Goal: Transaction & Acquisition: Subscribe to service/newsletter

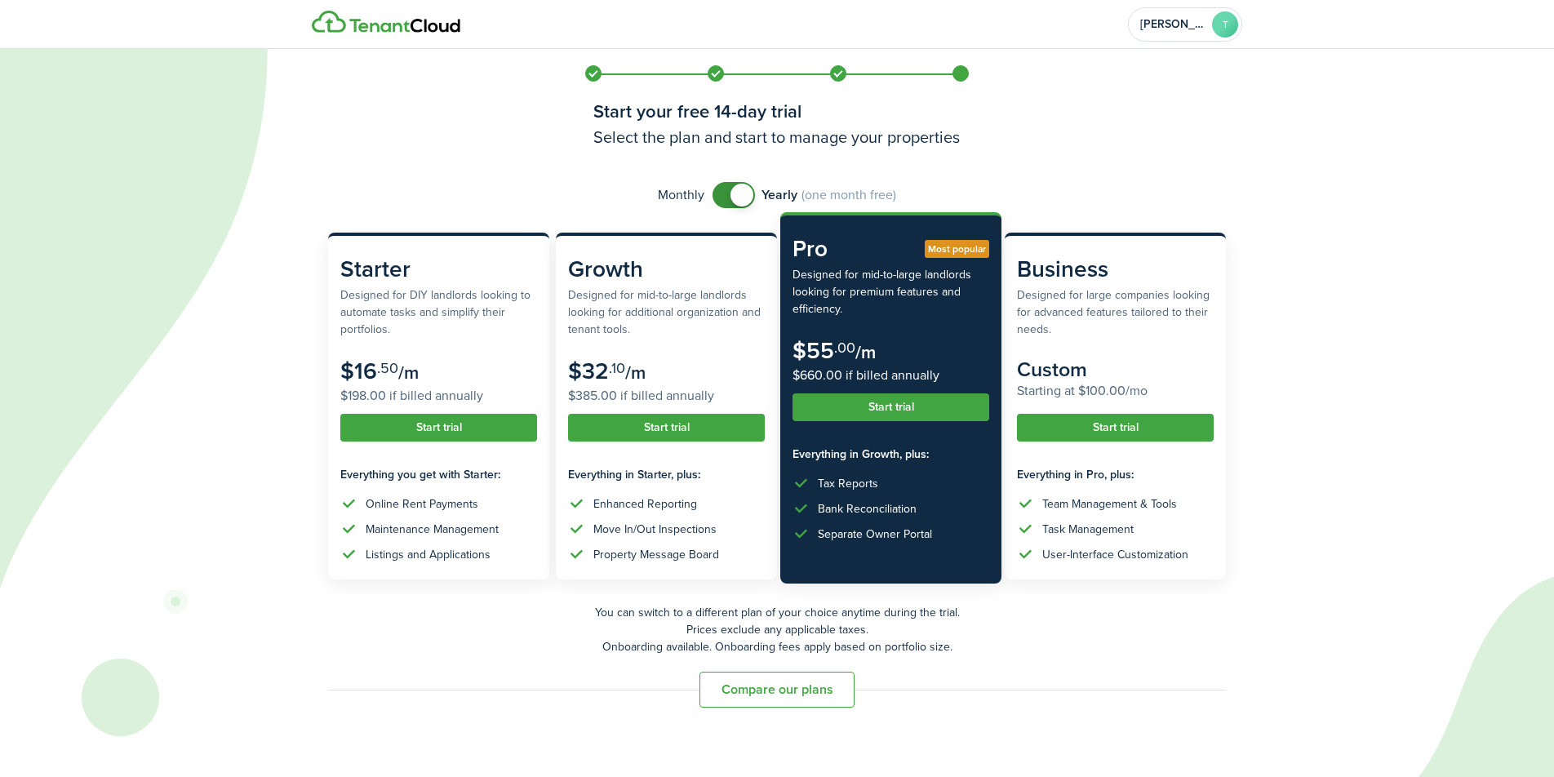
click at [899, 409] on button "Start trial" at bounding box center [891, 407] width 197 height 28
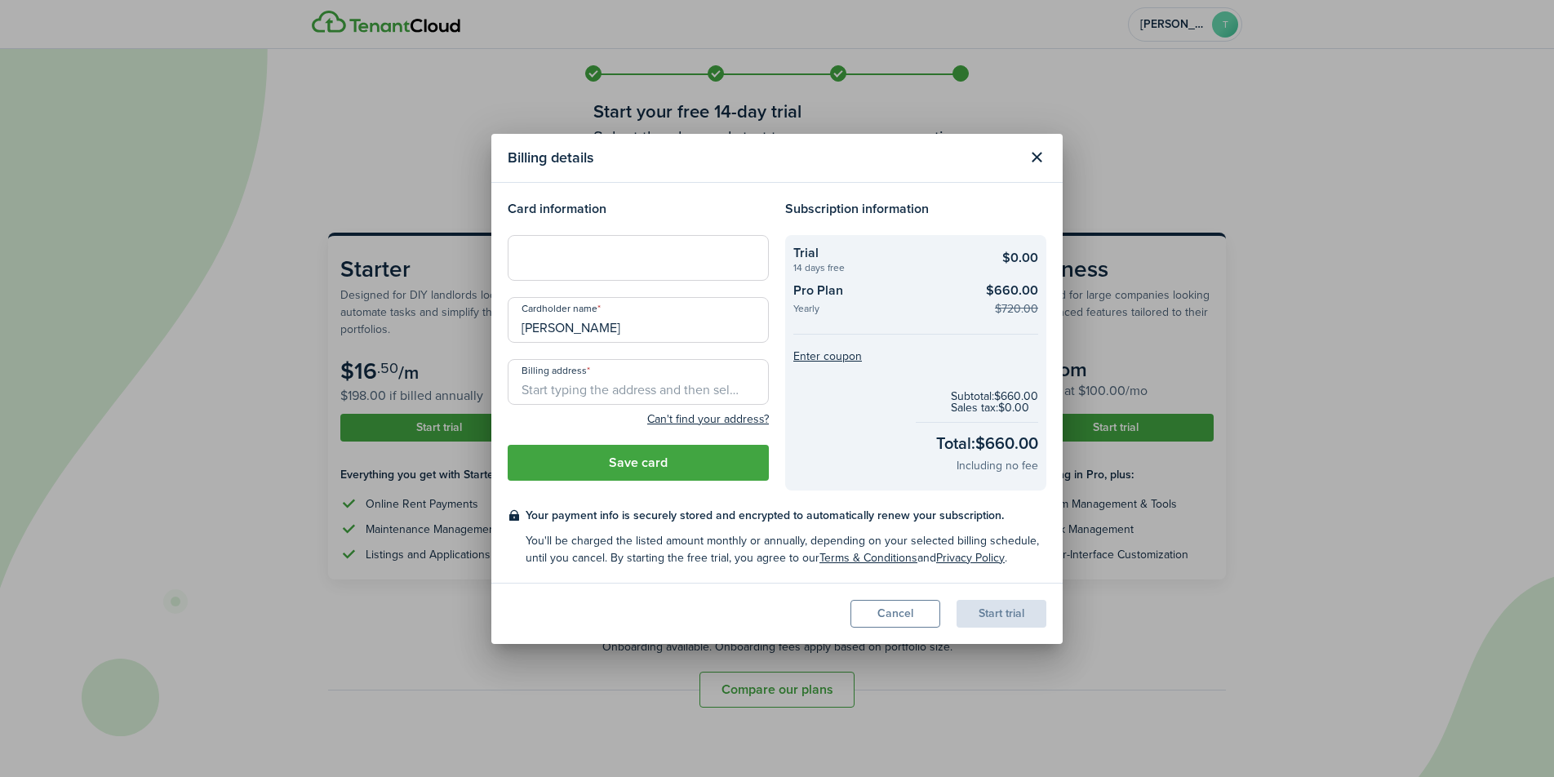
click at [895, 611] on button "Cancel" at bounding box center [895, 614] width 90 height 28
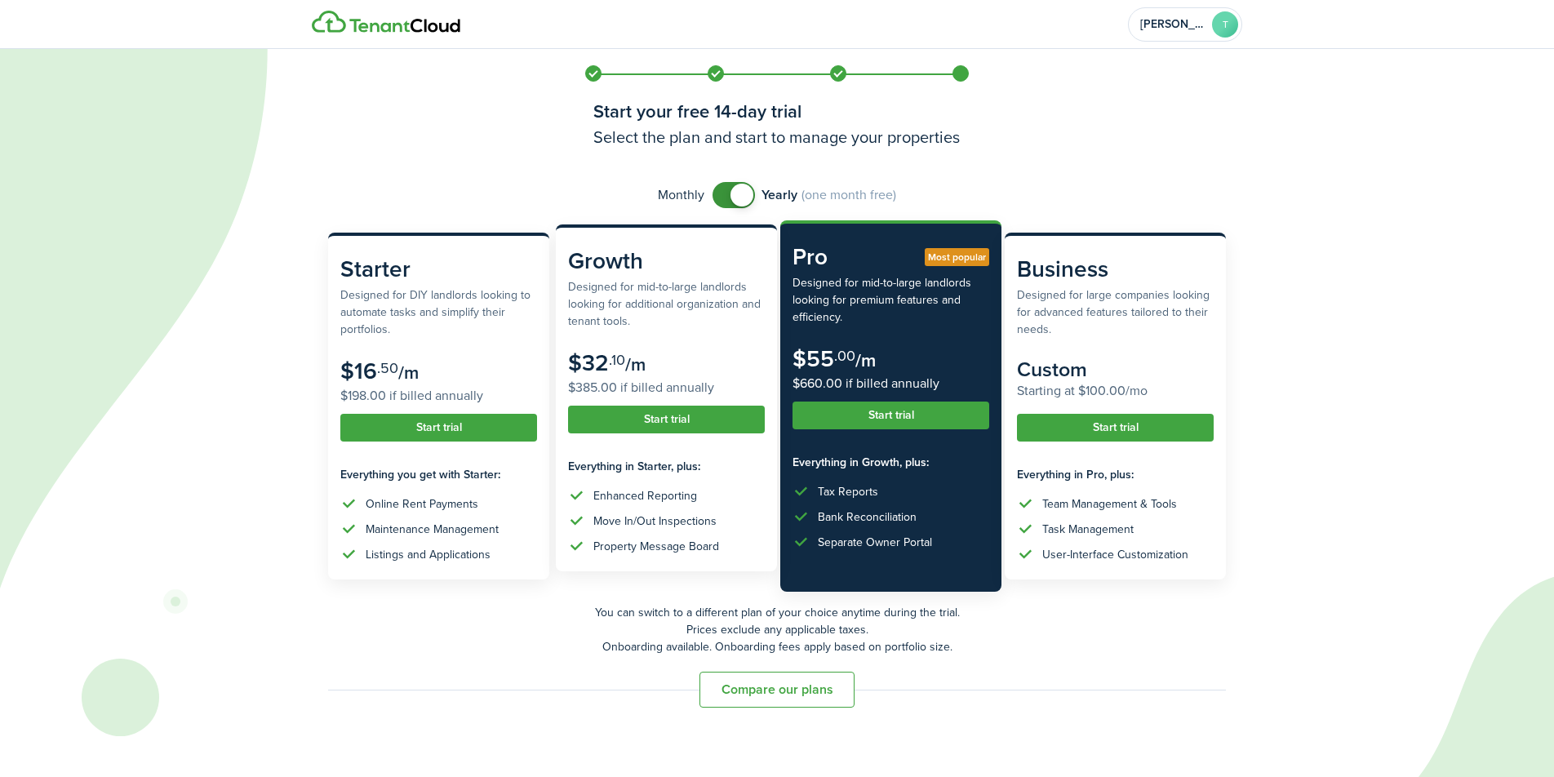
click at [654, 424] on button "Start trial" at bounding box center [666, 420] width 197 height 28
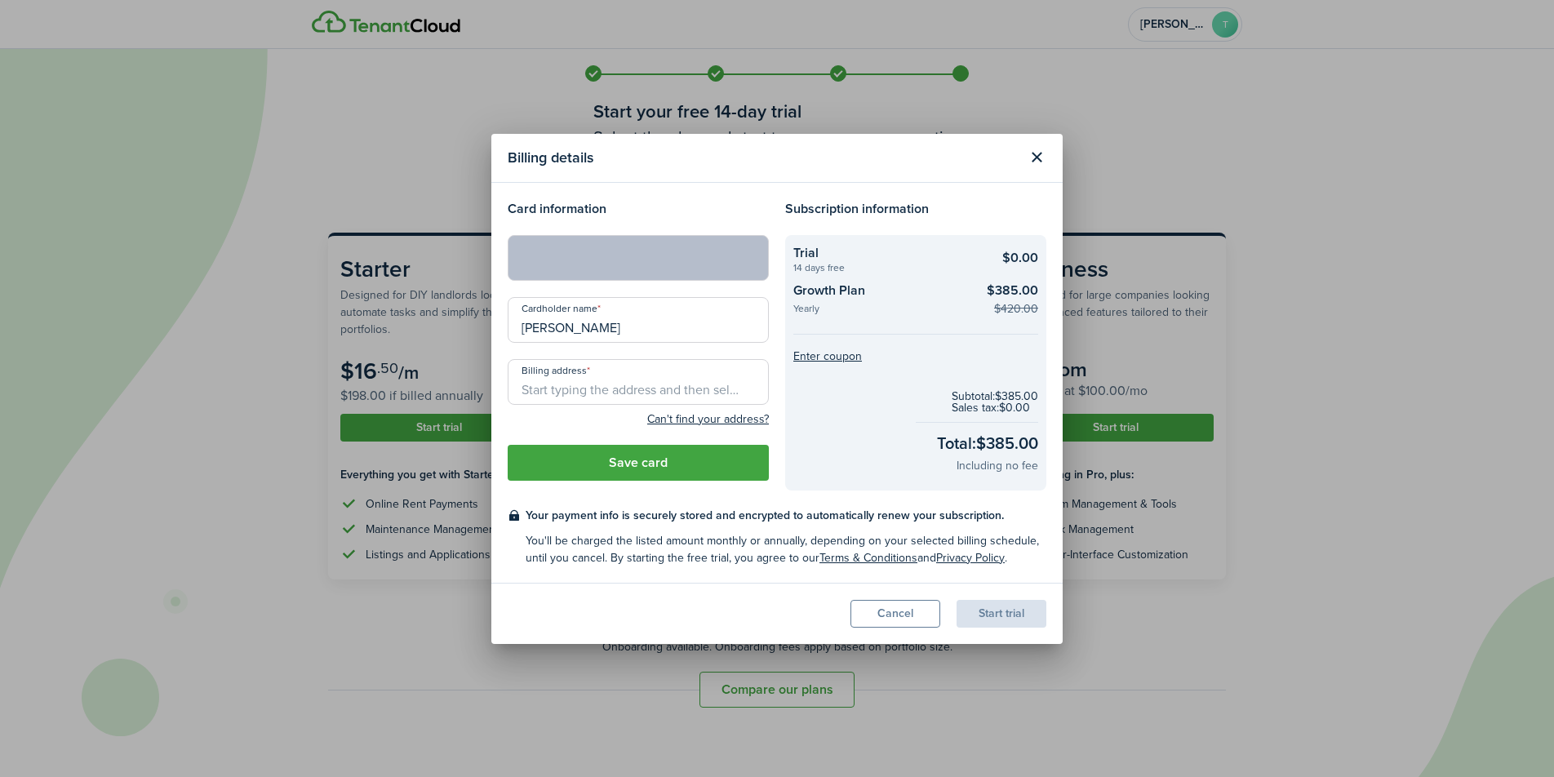
click at [655, 389] on input "Billing address" at bounding box center [638, 382] width 261 height 46
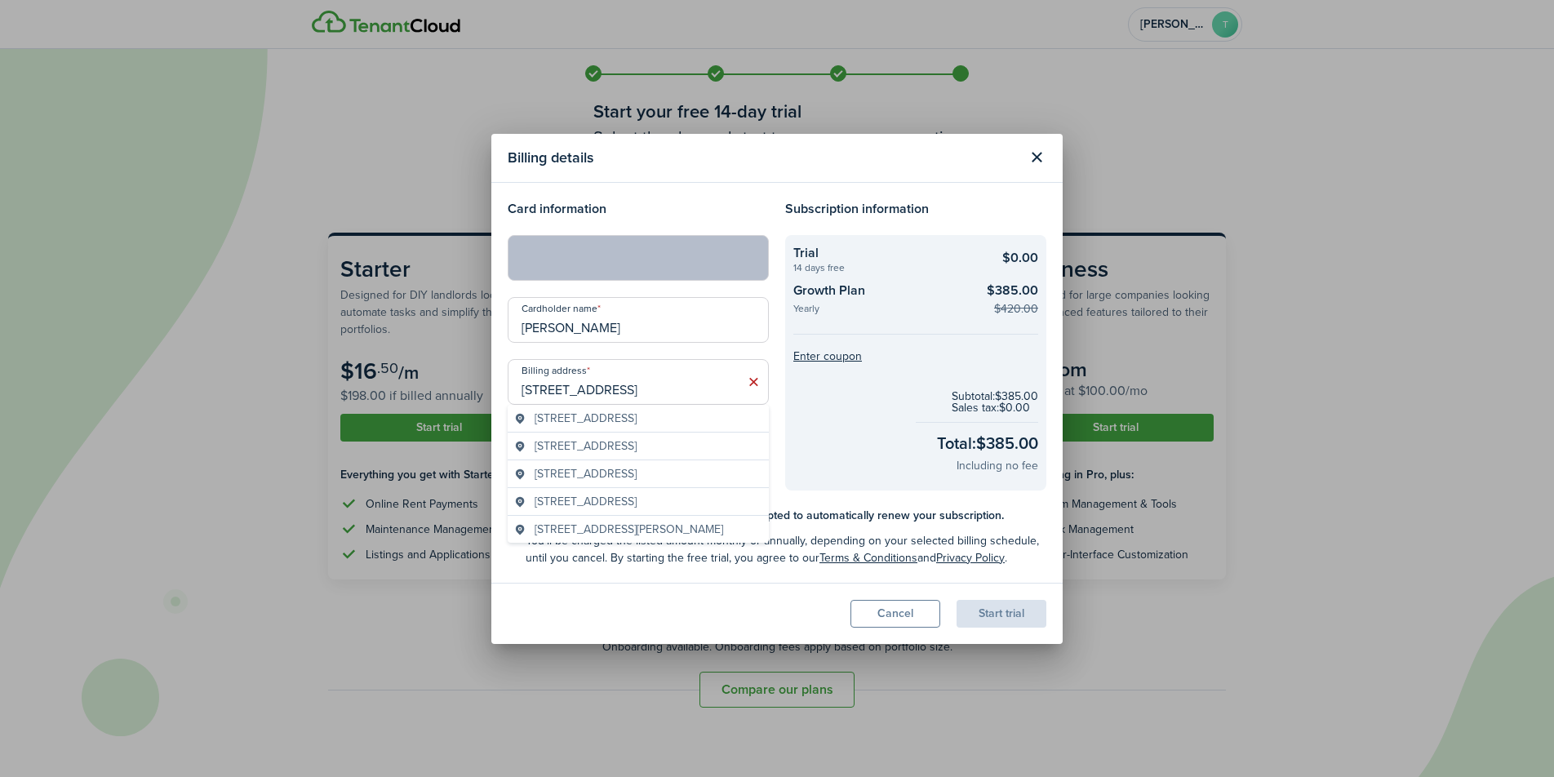
drag, startPoint x: 632, startPoint y: 416, endPoint x: 646, endPoint y: 414, distance: 14.9
click at [632, 416] on span "[STREET_ADDRESS]" at bounding box center [586, 418] width 102 height 17
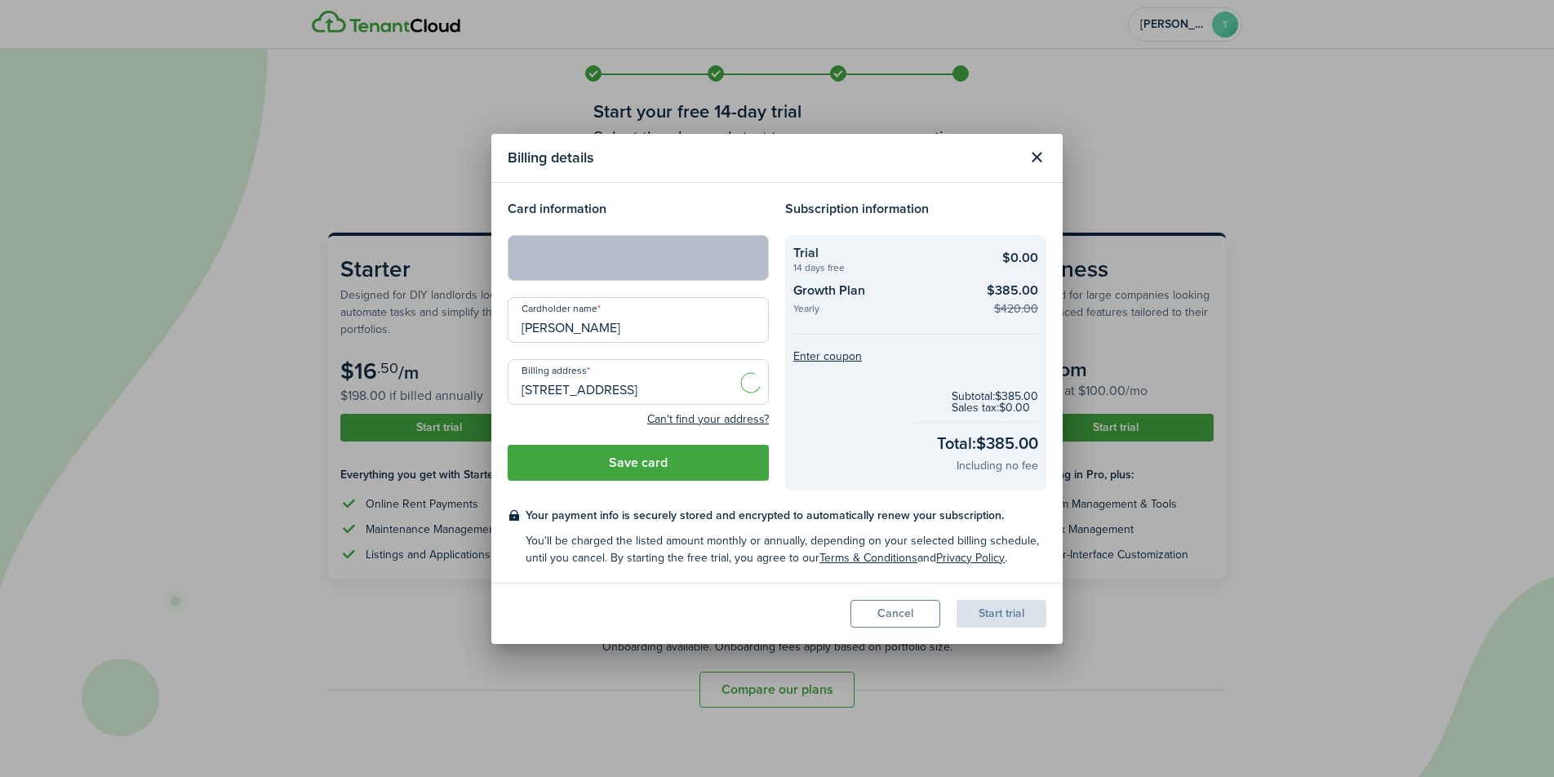
type input "[STREET_ADDRESS]"
click at [647, 462] on button "Save card" at bounding box center [638, 463] width 261 height 36
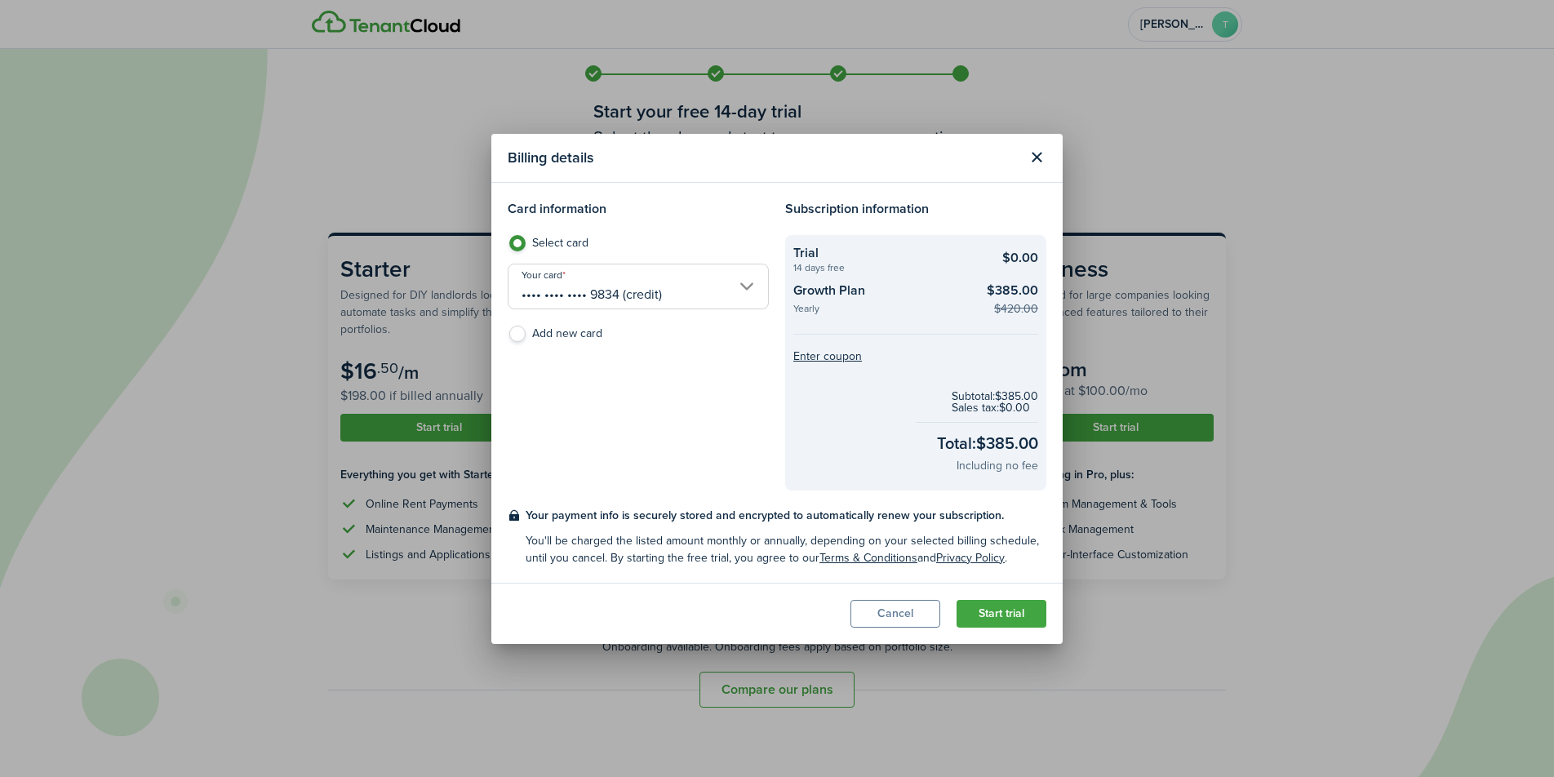
click at [990, 608] on button "Start trial" at bounding box center [1002, 614] width 90 height 28
